Goal: Transaction & Acquisition: Purchase product/service

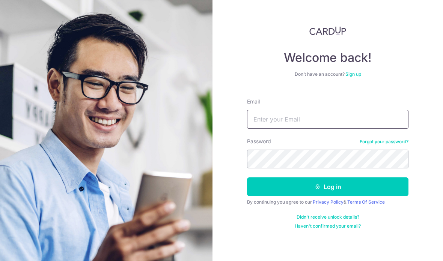
click at [369, 117] on input "Email" at bounding box center [327, 119] width 161 height 19
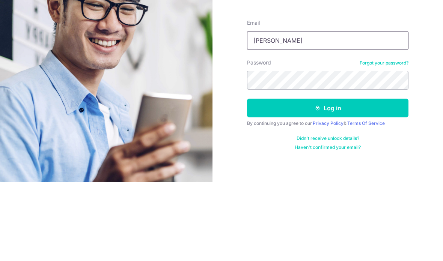
type input "[EMAIL_ADDRESS][DOMAIN_NAME]"
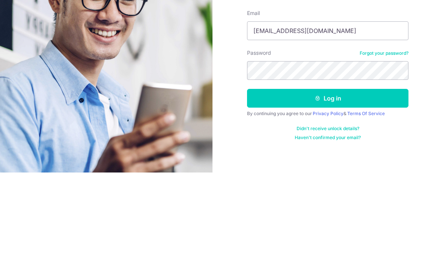
click at [360, 177] on button "Log in" at bounding box center [327, 186] width 161 height 19
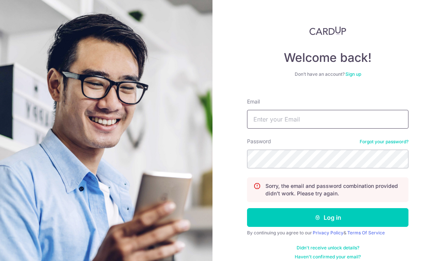
click at [354, 119] on input "Email" at bounding box center [327, 119] width 161 height 19
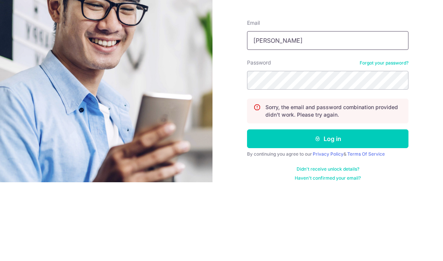
type input "[EMAIL_ADDRESS][DOMAIN_NAME]"
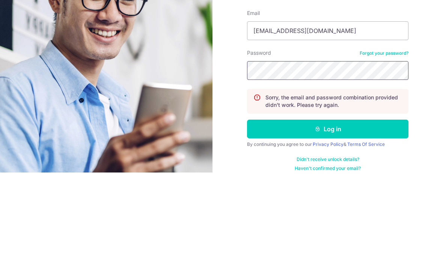
click at [327, 208] on button "Log in" at bounding box center [327, 217] width 161 height 19
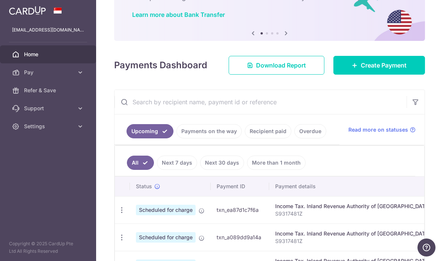
scroll to position [105, 0]
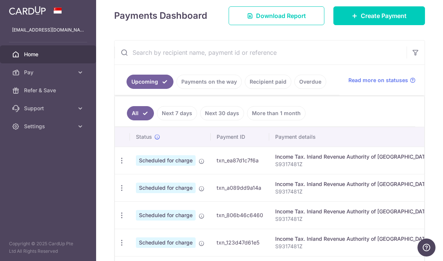
click at [385, 20] on span "Create Payment" at bounding box center [383, 15] width 46 height 9
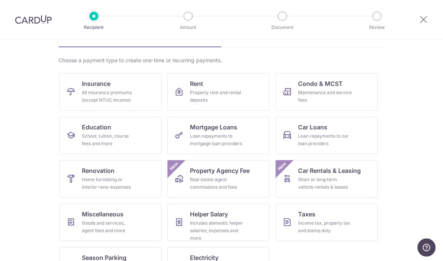
scroll to position [45, 0]
click at [127, 182] on div "Home furnishing or interior reno-expenses" at bounding box center [109, 183] width 54 height 15
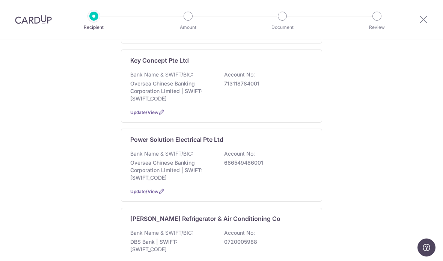
scroll to position [152, 0]
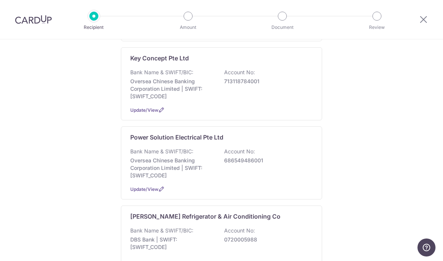
click at [263, 85] on p "713118784001" at bounding box center [266, 82] width 84 height 8
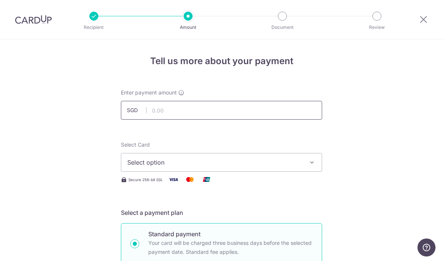
click at [291, 108] on input "text" at bounding box center [221, 110] width 201 height 19
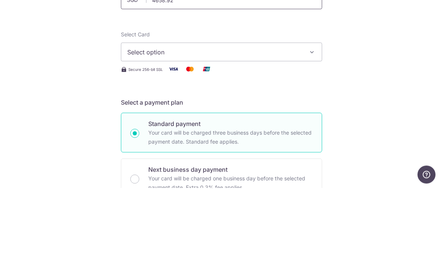
scroll to position [40, 0]
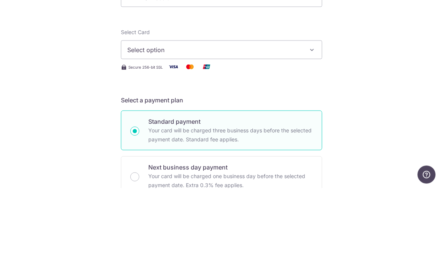
click at [299, 118] on span "Select option" at bounding box center [214, 122] width 175 height 9
type input "4,658.92"
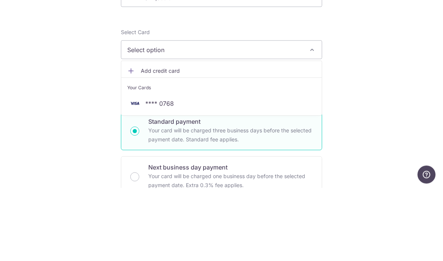
scroll to position [30, 0]
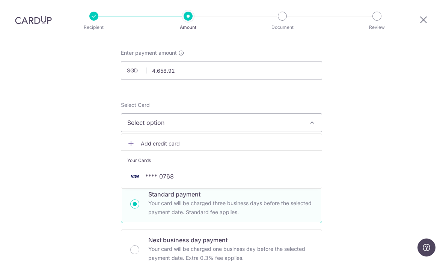
click at [237, 167] on link "**** 0768" at bounding box center [221, 176] width 200 height 18
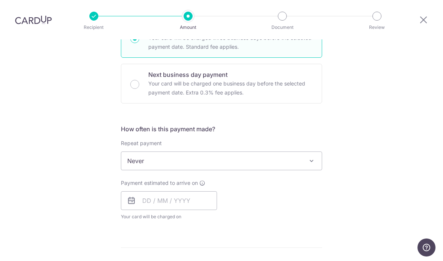
scroll to position [206, 0]
click at [134, 196] on icon at bounding box center [131, 200] width 9 height 9
click at [202, 180] on icon at bounding box center [202, 183] width 6 height 6
click at [132, 196] on icon at bounding box center [131, 200] width 9 height 9
click at [133, 196] on icon at bounding box center [131, 200] width 9 height 9
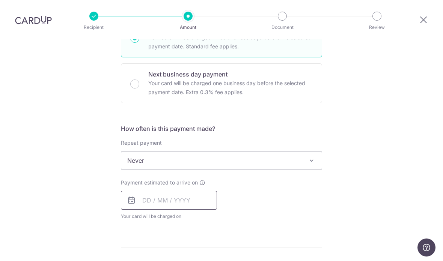
click at [158, 191] on input "text" at bounding box center [169, 200] width 96 height 19
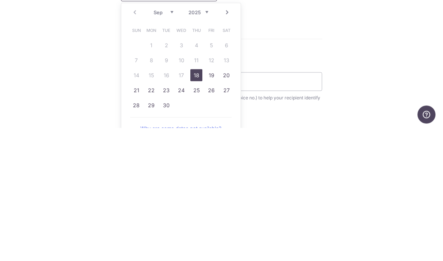
scroll to position [281, 0]
click at [227, 202] on link "20" at bounding box center [226, 208] width 12 height 12
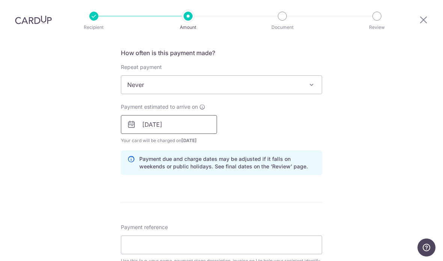
click at [126, 115] on input "20/09/2025" at bounding box center [169, 124] width 96 height 19
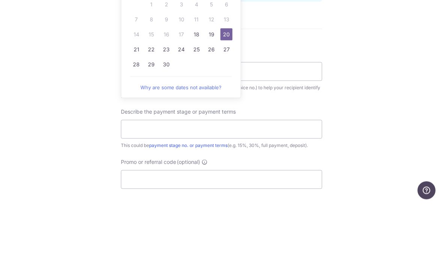
scroll to position [395, 0]
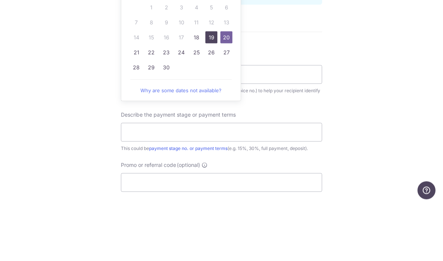
click at [212, 89] on link "19" at bounding box center [211, 95] width 12 height 12
type input "[DATE]"
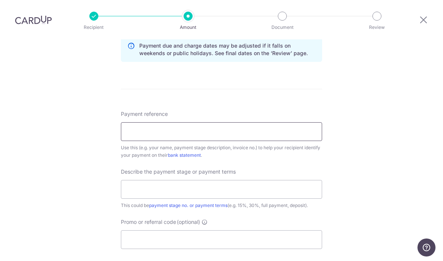
click at [295, 122] on input "Payment reference" at bounding box center [221, 131] width 201 height 19
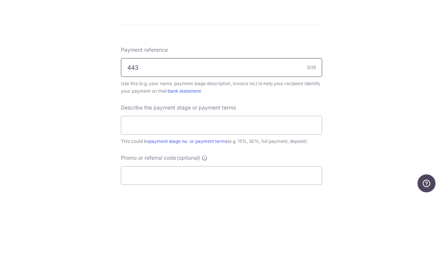
type input "443A 23654 S821443"
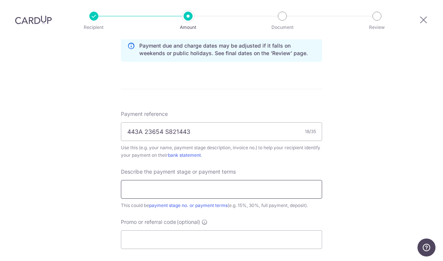
click at [265, 180] on input "text" at bounding box center [221, 189] width 201 height 19
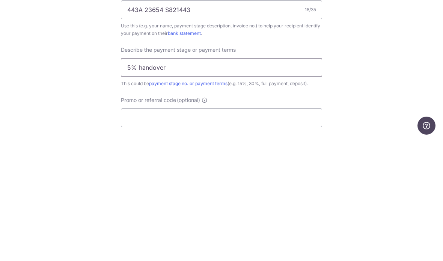
type input "5% handover"
click at [362, 34] on div "Tell us more about your payment Enter payment amount SGD 4,658.92 4658.92 Selec…" at bounding box center [221, 24] width 443 height 759
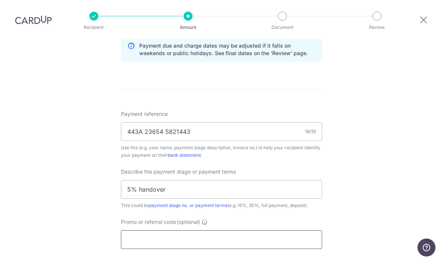
click at [255, 230] on input "Promo or referral code (optional)" at bounding box center [221, 239] width 201 height 19
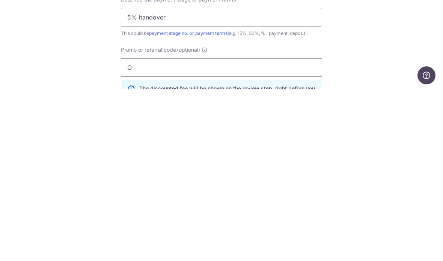
type input "OFF225"
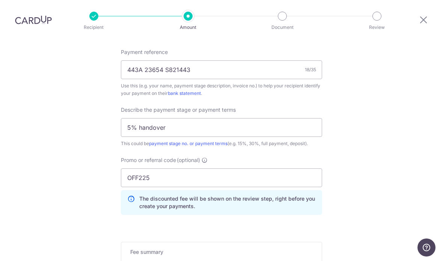
scroll to position [514, 0]
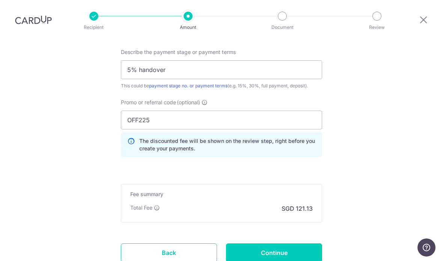
click at [286, 243] on input "Continue" at bounding box center [274, 252] width 96 height 19
type input "Create Schedule"
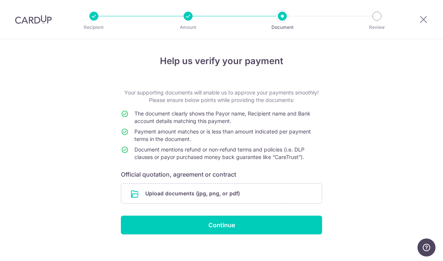
click at [275, 197] on input "file" at bounding box center [221, 194] width 200 height 20
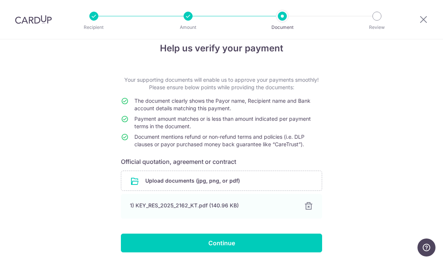
scroll to position [12, 0]
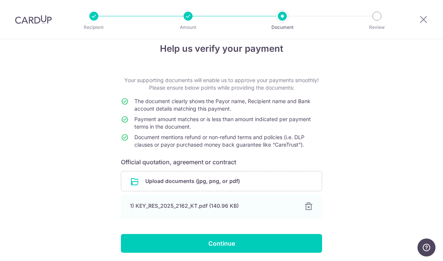
click at [238, 246] on input "Continue" at bounding box center [221, 243] width 201 height 19
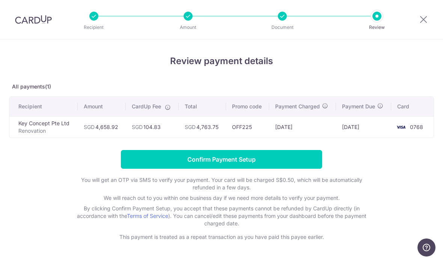
click at [294, 160] on input "Confirm Payment Setup" at bounding box center [221, 159] width 201 height 19
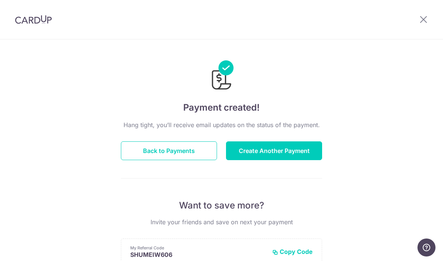
click at [424, 19] on icon at bounding box center [423, 19] width 9 height 9
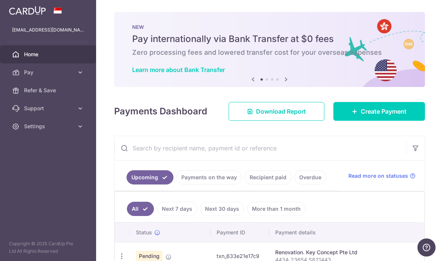
click at [0, 0] on icon "button" at bounding box center [0, 0] width 0 height 0
click at [71, 126] on span "Settings" at bounding box center [49, 127] width 50 height 8
click at [44, 12] on img at bounding box center [27, 10] width 37 height 9
click at [96, 164] on div "× Pause Schedule Pause all future payments in this series Pause just this one p…" at bounding box center [269, 130] width 347 height 261
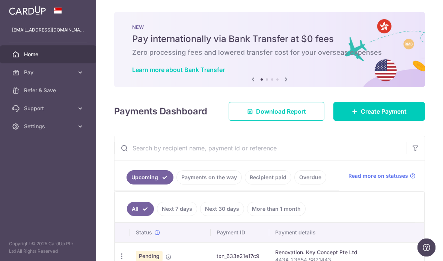
click at [0, 0] on icon "button" at bounding box center [0, 0] width 0 height 0
click at [60, 129] on span "Settings" at bounding box center [49, 127] width 50 height 8
click at [38, 163] on span "Logout" at bounding box center [49, 163] width 50 height 8
